Goal: Task Accomplishment & Management: Complete application form

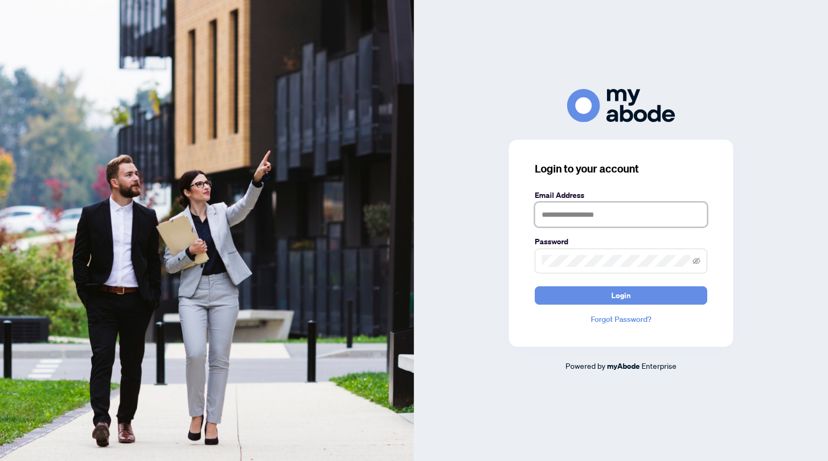
click at [571, 216] on input "text" at bounding box center [621, 214] width 172 height 25
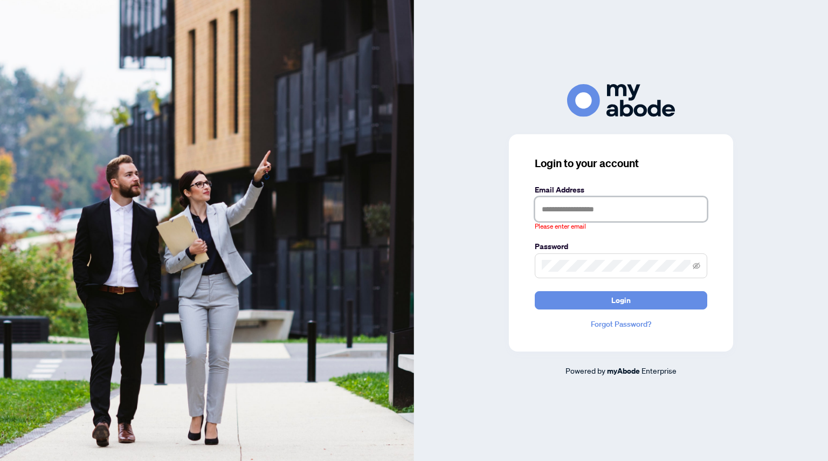
type input "**********"
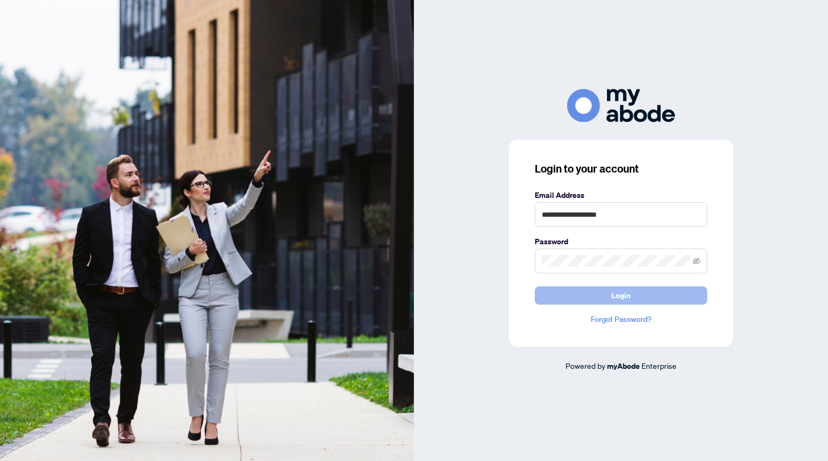
click at [600, 299] on button "Login" at bounding box center [621, 295] width 172 height 18
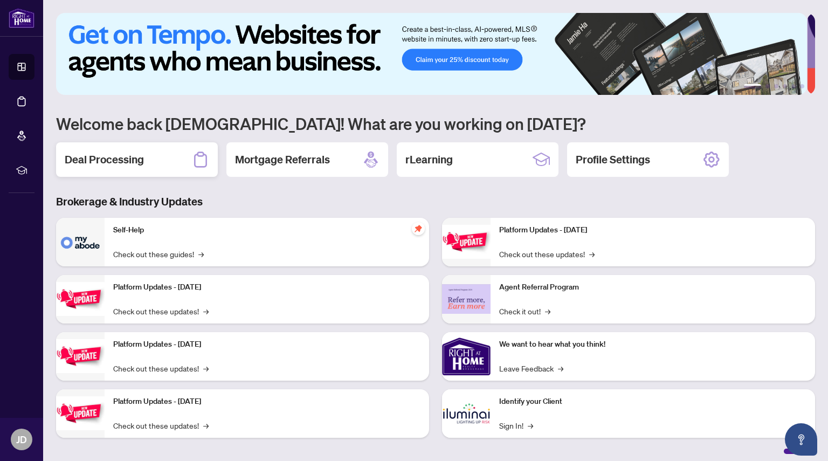
click at [137, 154] on h2 "Deal Processing" at bounding box center [104, 159] width 79 height 15
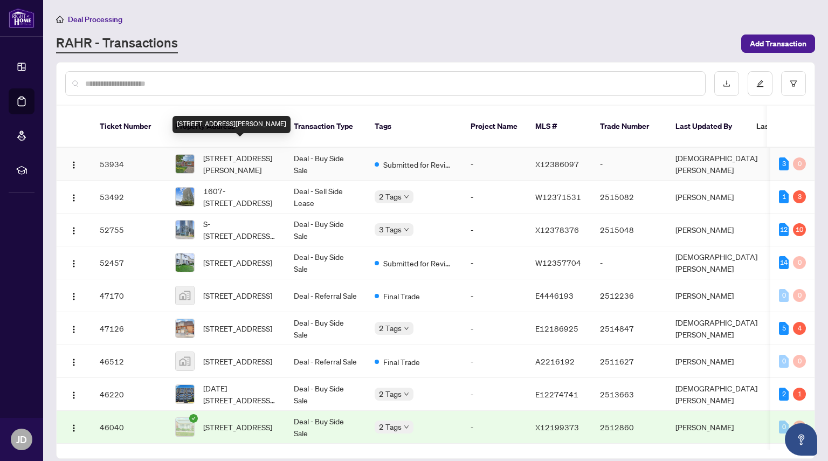
click at [235, 152] on span "[STREET_ADDRESS][PERSON_NAME]" at bounding box center [239, 164] width 73 height 24
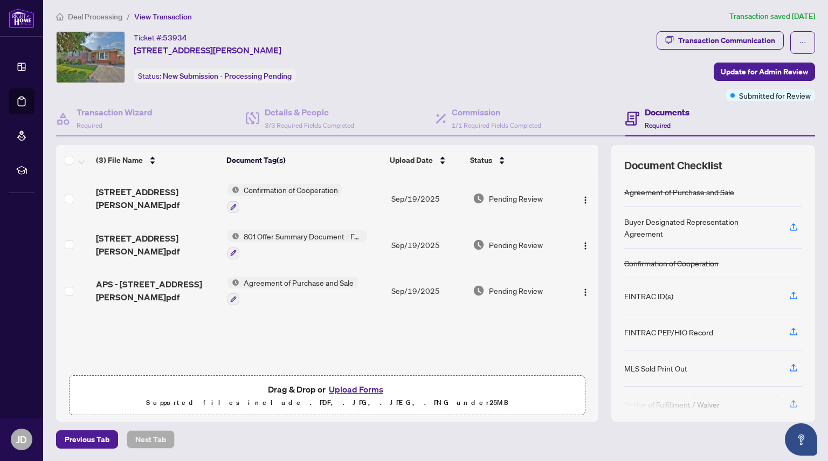
scroll to position [3, 0]
click at [344, 386] on button "Upload Forms" at bounding box center [355, 389] width 61 height 14
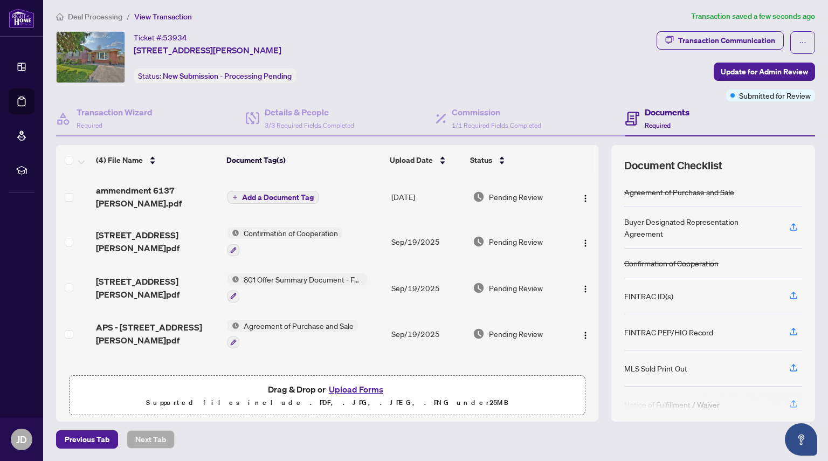
click at [274, 197] on span "Add a Document Tag" at bounding box center [278, 197] width 72 height 8
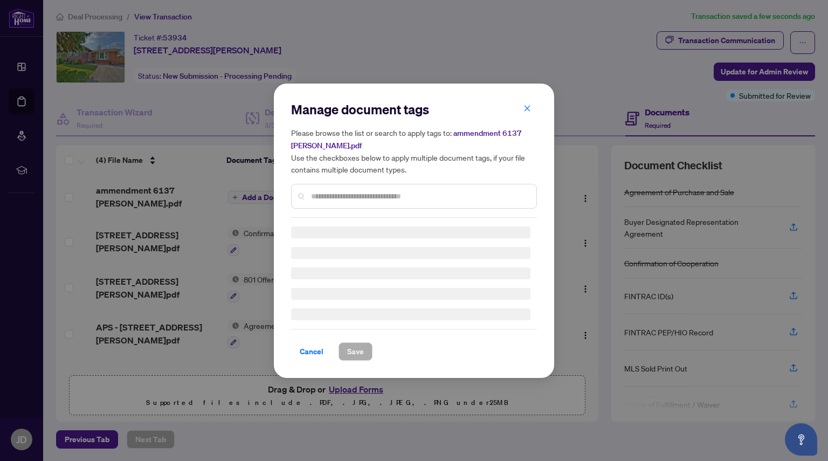
click at [345, 191] on div "Manage document tags Please browse the list or search to apply tags to: ammendm…" at bounding box center [414, 159] width 246 height 117
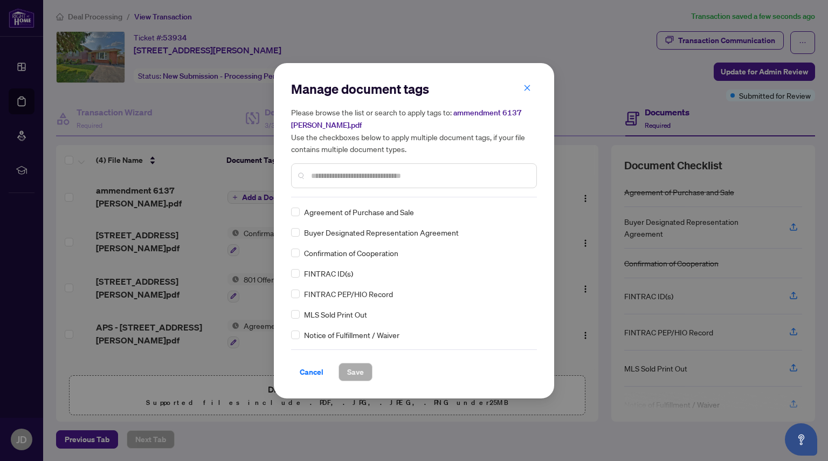
click at [337, 176] on input "text" at bounding box center [419, 176] width 217 height 12
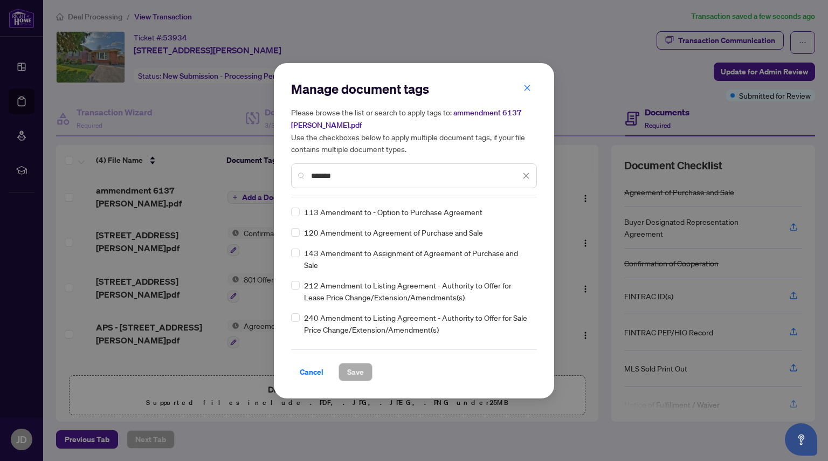
type input "*******"
click at [290, 237] on div "Manage document tags Please browse the list or search to apply tags to: ammendm…" at bounding box center [414, 230] width 280 height 335
click at [357, 372] on span "Save" at bounding box center [355, 371] width 17 height 17
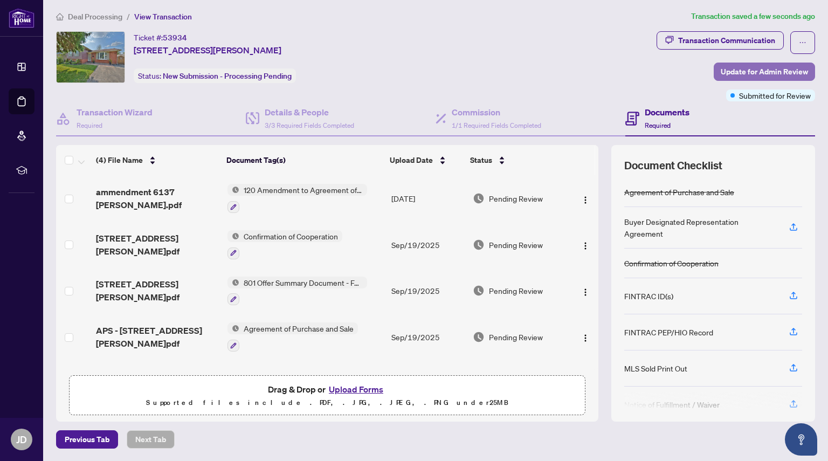
click at [745, 72] on span "Update for Admin Review" at bounding box center [763, 71] width 87 height 17
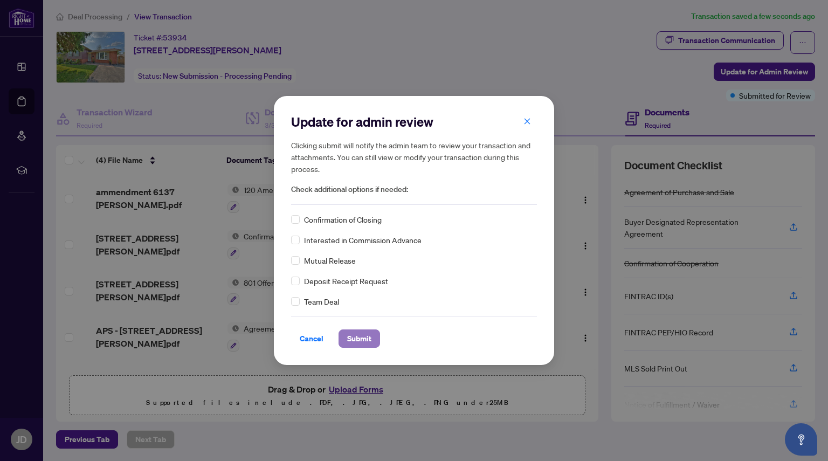
click at [355, 343] on span "Submit" at bounding box center [359, 338] width 24 height 17
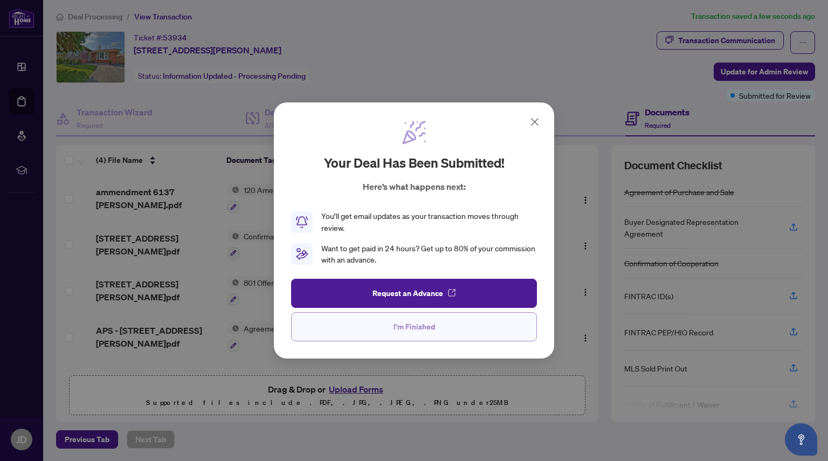
click at [423, 329] on span "I'm Finished" at bounding box center [413, 326] width 41 height 17
